Goal: Check status

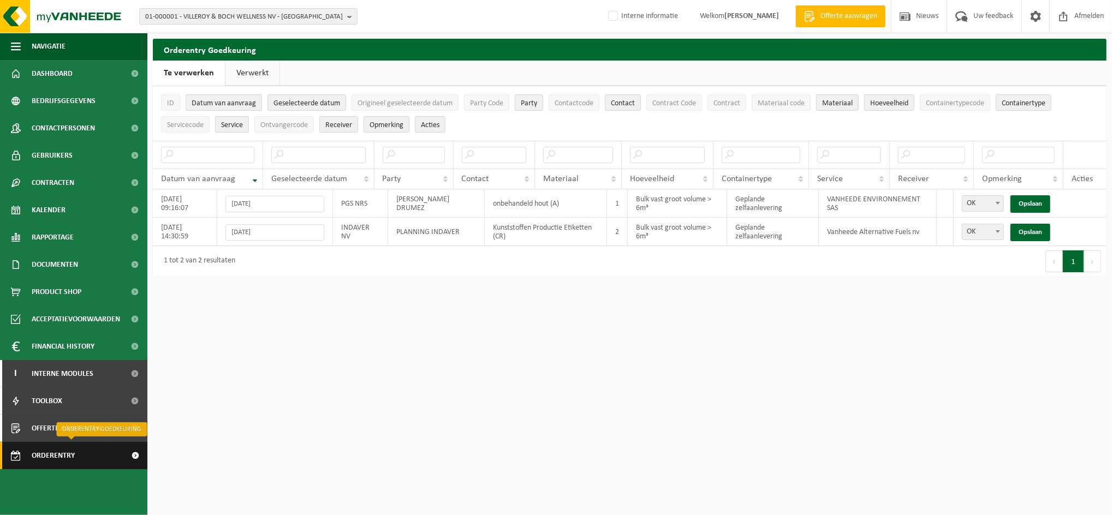
click at [61, 448] on span "Orderentry Goedkeuring" at bounding box center [78, 455] width 92 height 27
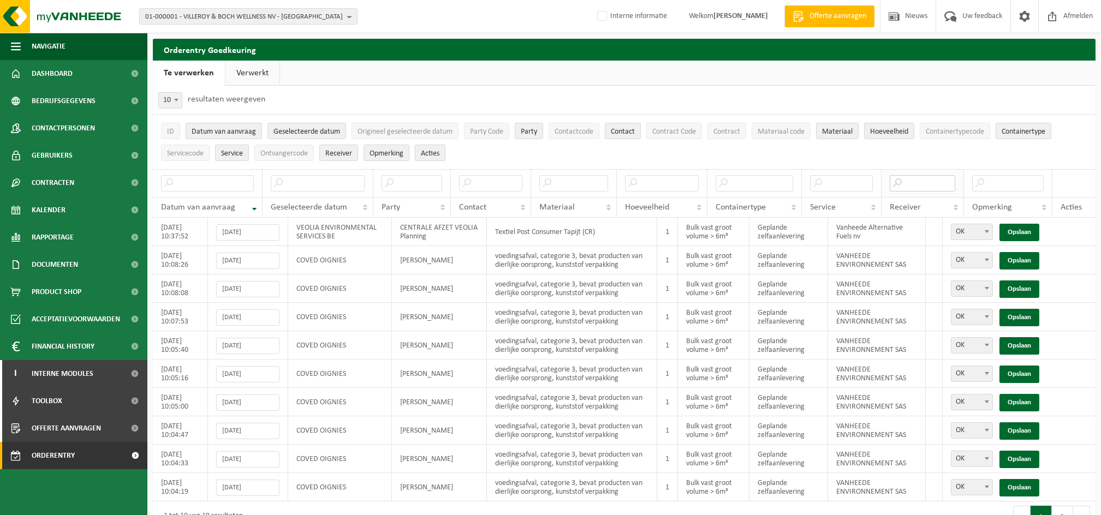
click at [920, 184] on input "text" at bounding box center [923, 183] width 66 height 16
click at [850, 186] on input "text" at bounding box center [841, 183] width 62 height 16
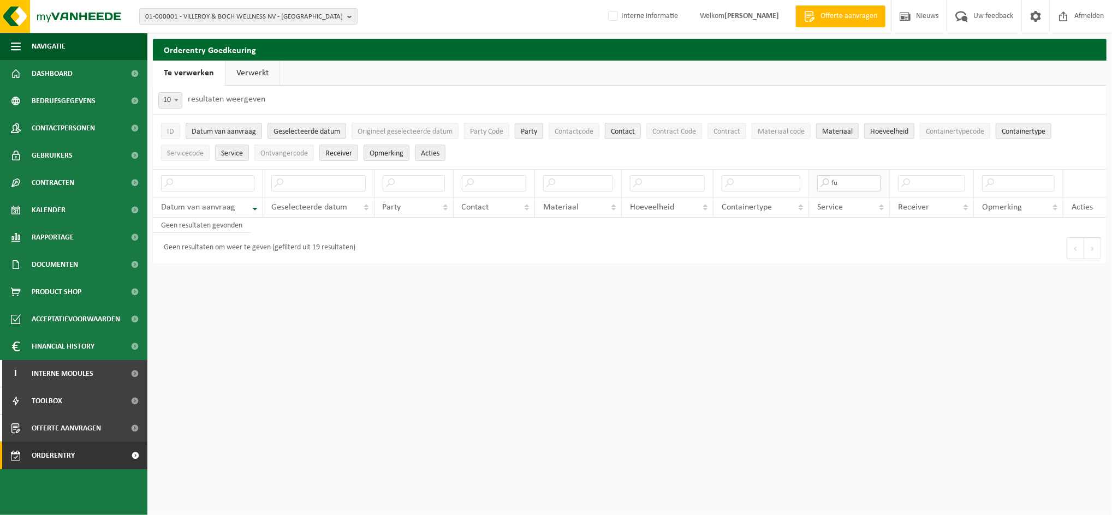
type input "f"
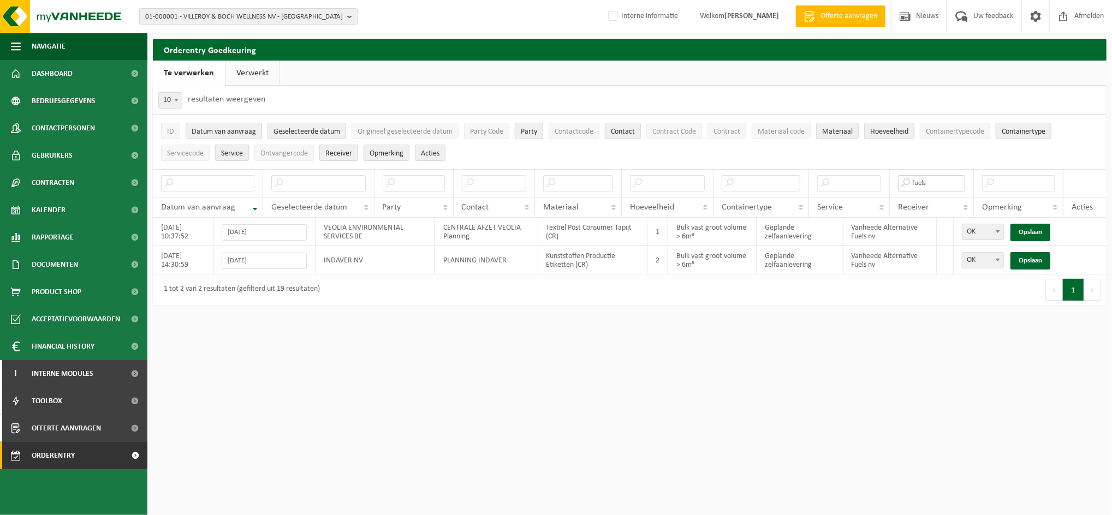
type input "fuels"
